Goal: Task Accomplishment & Management: Use online tool/utility

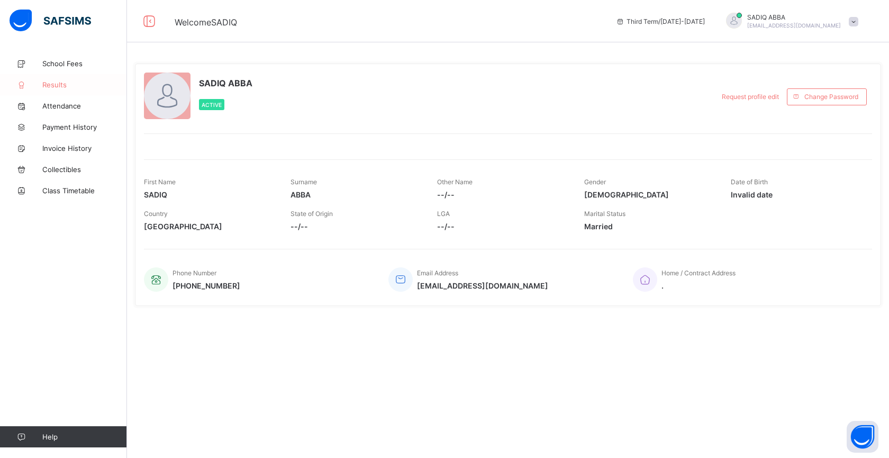
click at [51, 82] on span "Results" at bounding box center [84, 84] width 85 height 8
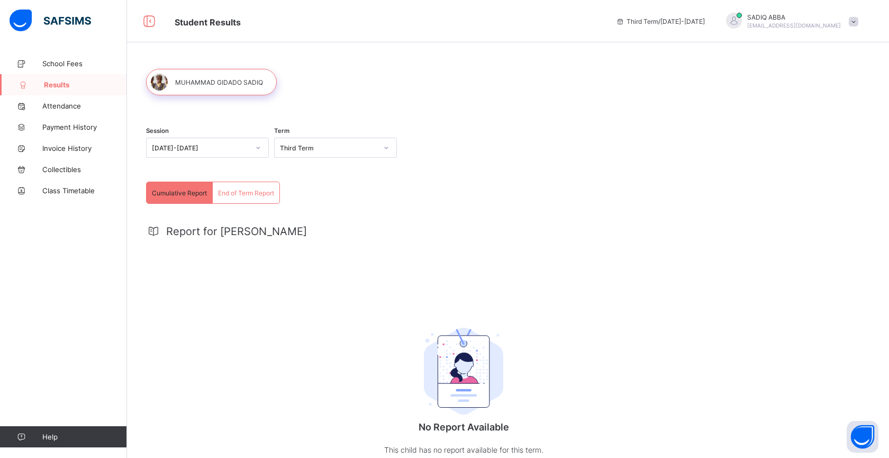
click at [319, 148] on div "Third Term" at bounding box center [328, 148] width 97 height 8
click at [320, 175] on div "Third Term" at bounding box center [336, 171] width 122 height 16
click at [232, 195] on span "End of Term Report" at bounding box center [246, 193] width 56 height 8
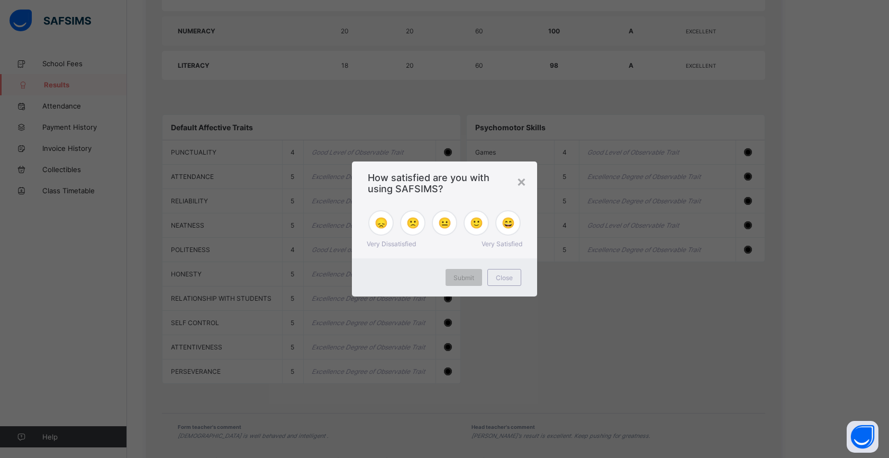
scroll to position [699, 0]
click at [521, 180] on div "×" at bounding box center [522, 181] width 10 height 18
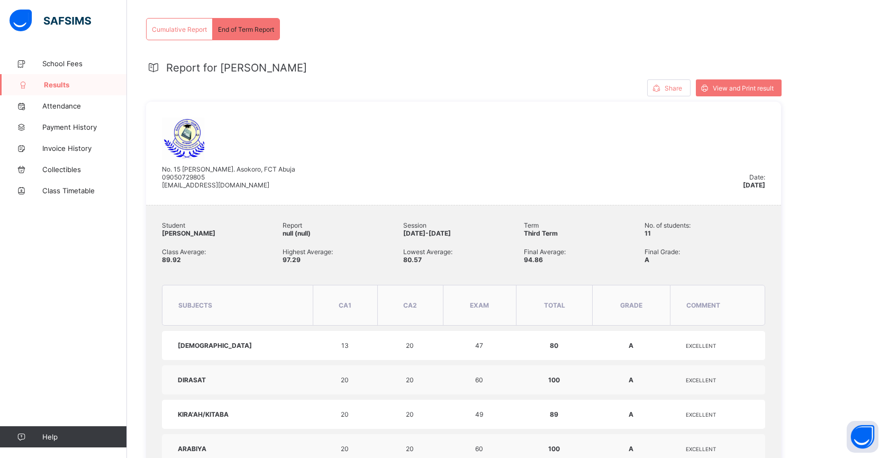
scroll to position [143, 0]
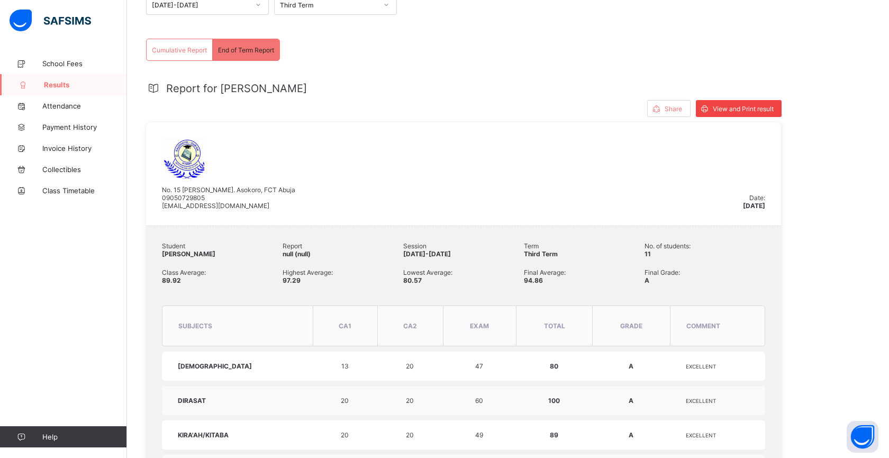
click at [721, 112] on span "View and Print result" at bounding box center [743, 109] width 61 height 8
click at [656, 112] on icon at bounding box center [656, 109] width 11 height 10
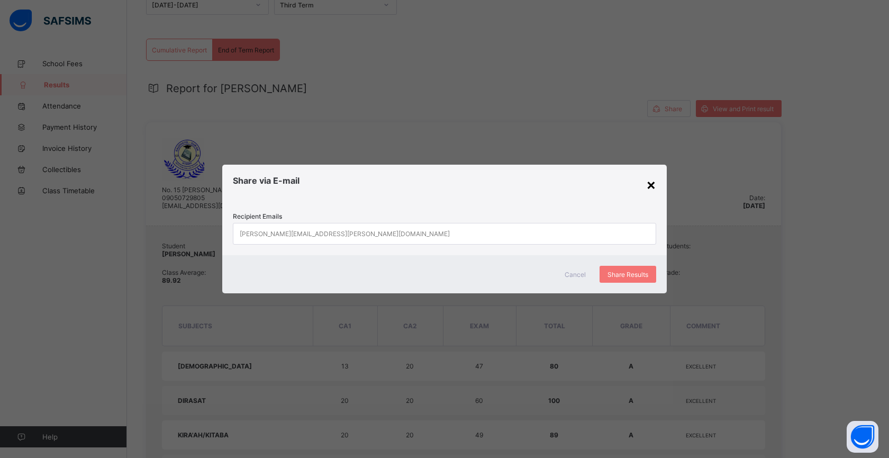
click at [650, 184] on div "×" at bounding box center [651, 184] width 10 height 18
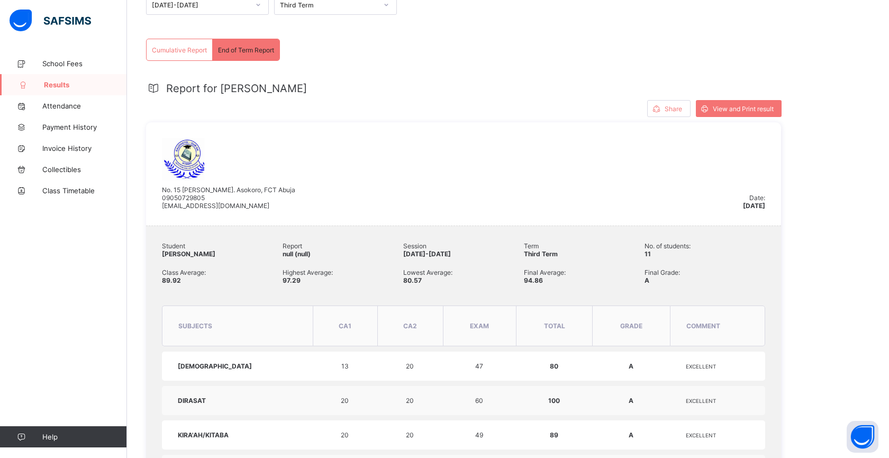
click at [724, 111] on span "View and Print result" at bounding box center [743, 109] width 61 height 8
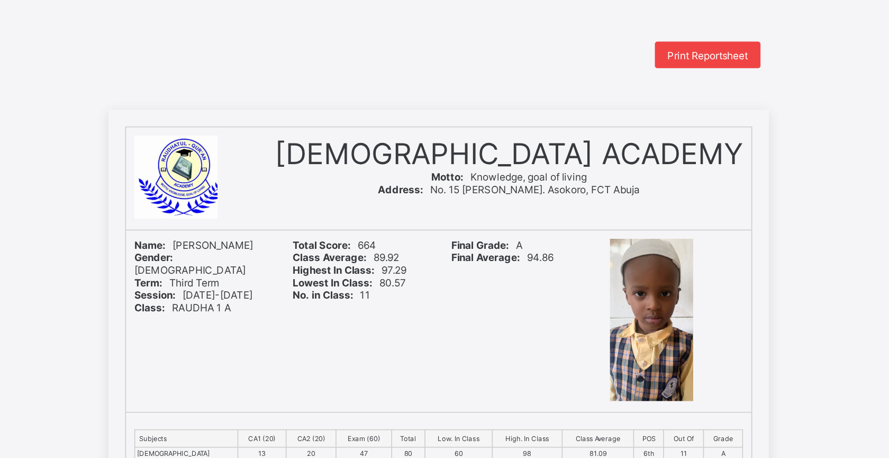
click at [590, 36] on span "Print Reportsheet" at bounding box center [615, 35] width 51 height 8
